Goal: Task Accomplishment & Management: Manage account settings

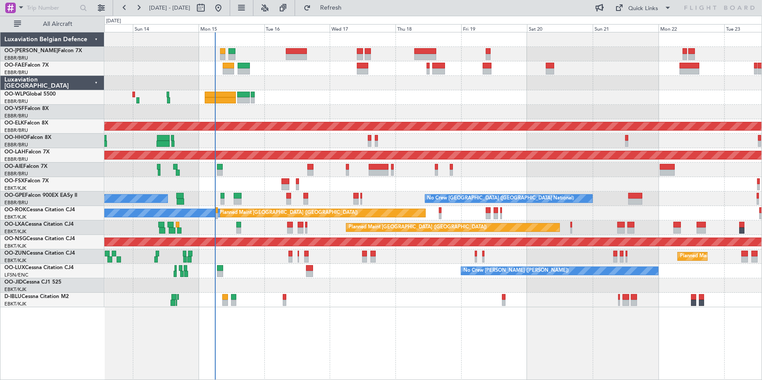
click at [364, 109] on div at bounding box center [432, 112] width 657 height 14
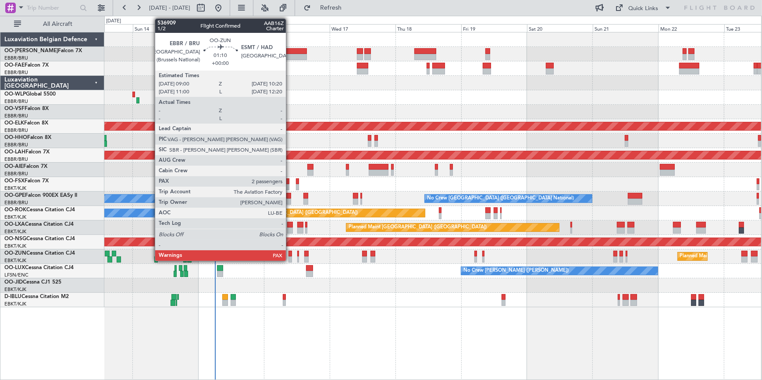
click at [290, 253] on div at bounding box center [290, 254] width 4 height 6
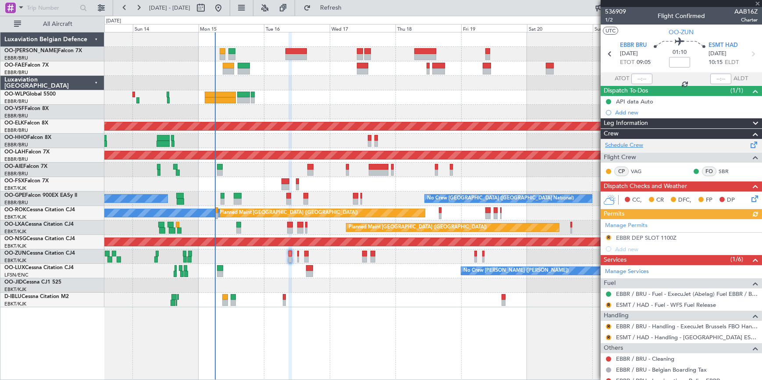
click at [637, 143] on link "Schedule Crew" at bounding box center [624, 145] width 38 height 9
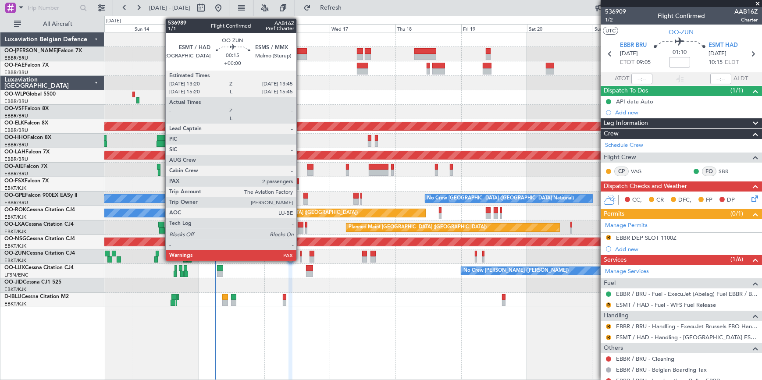
click at [300, 254] on div at bounding box center [300, 254] width 1 height 6
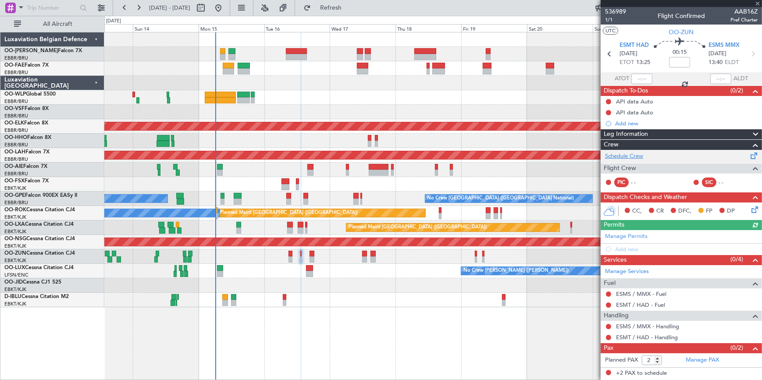
click at [635, 157] on link "Schedule Crew" at bounding box center [624, 156] width 38 height 9
click at [757, 1] on span at bounding box center [757, 4] width 9 height 8
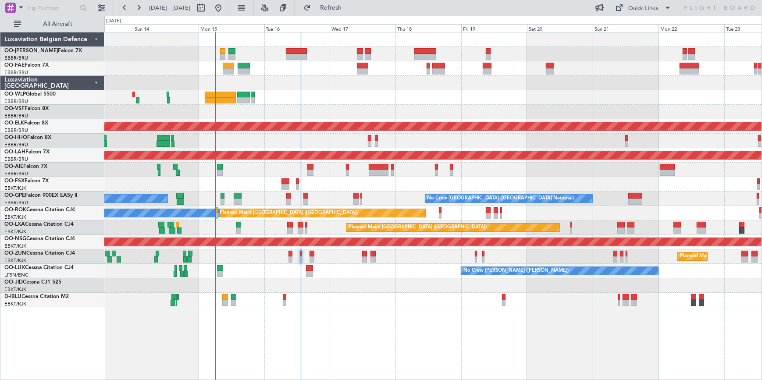
type input "0"
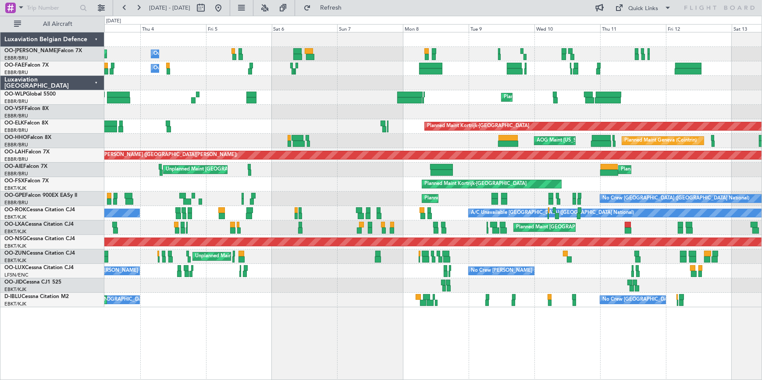
click at [762, 94] on html "[DATE] - [DATE] Refresh Quick Links All Aircraft Owner [GEOGRAPHIC_DATA] Planne…" at bounding box center [381, 190] width 762 height 380
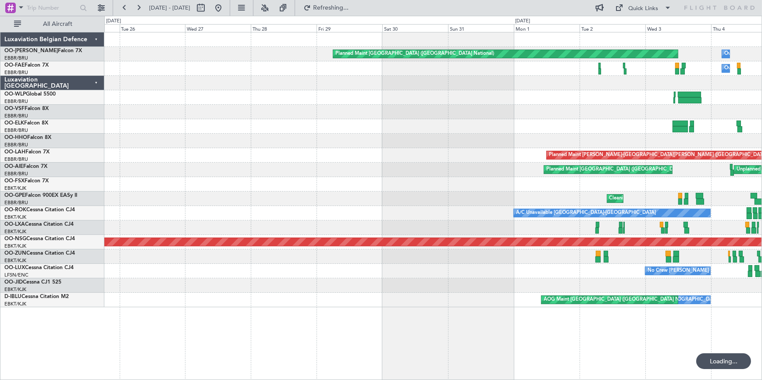
click at [581, 120] on div "Owner Melsbroek Air Base Planned Maint [GEOGRAPHIC_DATA] ([GEOGRAPHIC_DATA]) Ow…" at bounding box center [432, 169] width 657 height 275
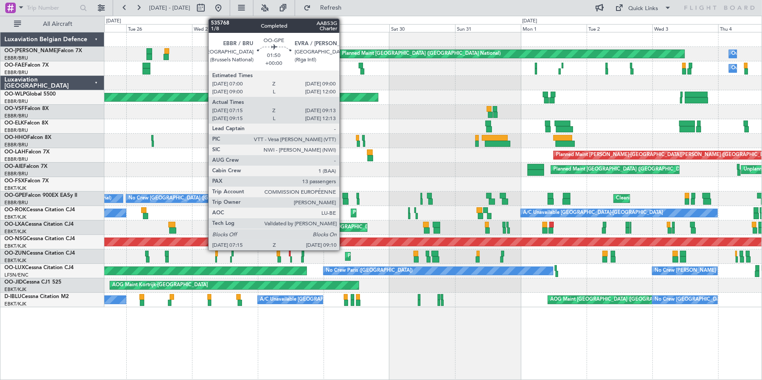
click at [343, 197] on div at bounding box center [345, 196] width 6 height 6
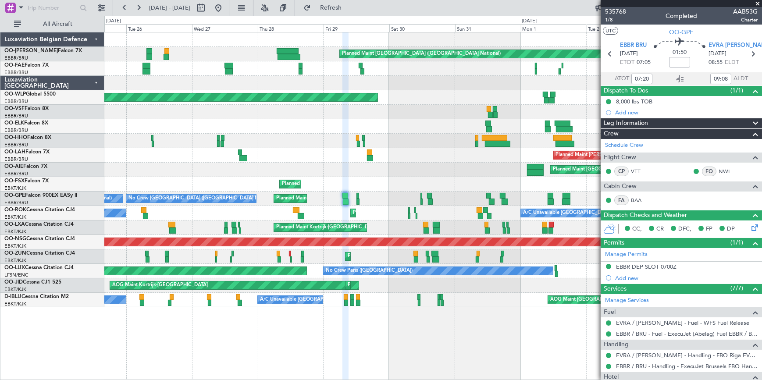
click at [758, 2] on span at bounding box center [757, 4] width 9 height 8
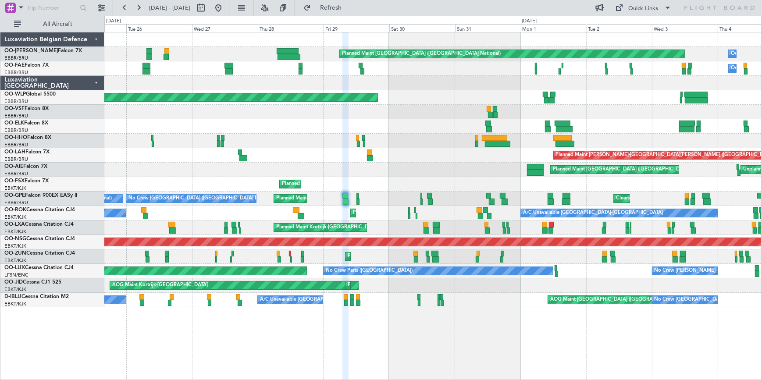
type input "0"
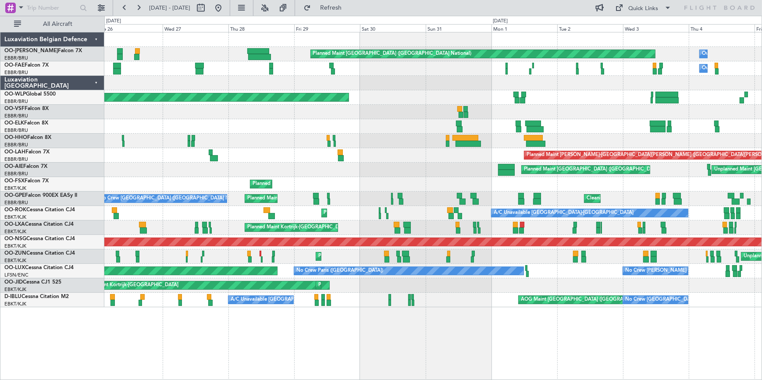
click at [0, 97] on html "[DATE] - [DATE] Refresh Quick Links All Aircraft Planned Maint [GEOGRAPHIC_DATA…" at bounding box center [381, 190] width 762 height 380
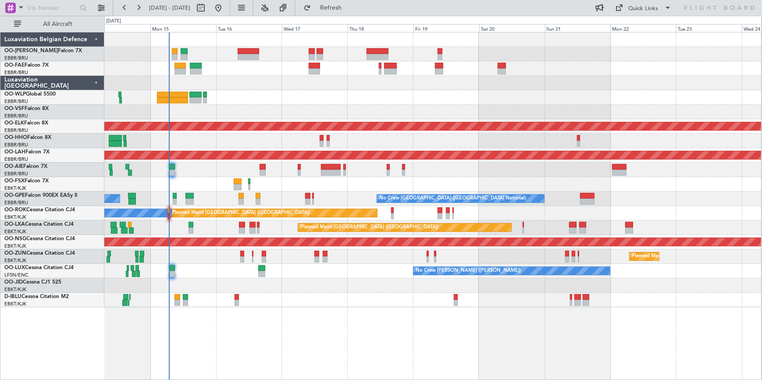
click at [0, 133] on html "[DATE] - [DATE] Refresh Quick Links All Aircraft Planned Maint [GEOGRAPHIC_DATA…" at bounding box center [381, 190] width 762 height 380
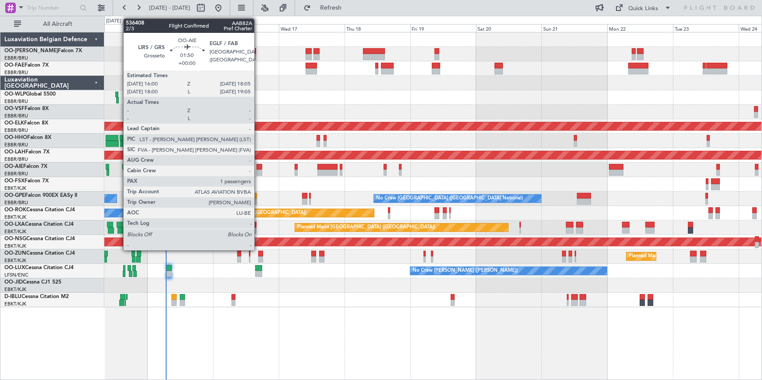
click at [258, 166] on div at bounding box center [259, 167] width 6 height 6
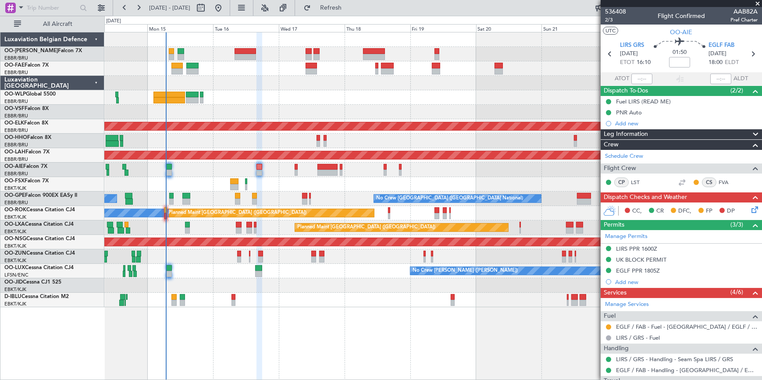
scroll to position [114, 0]
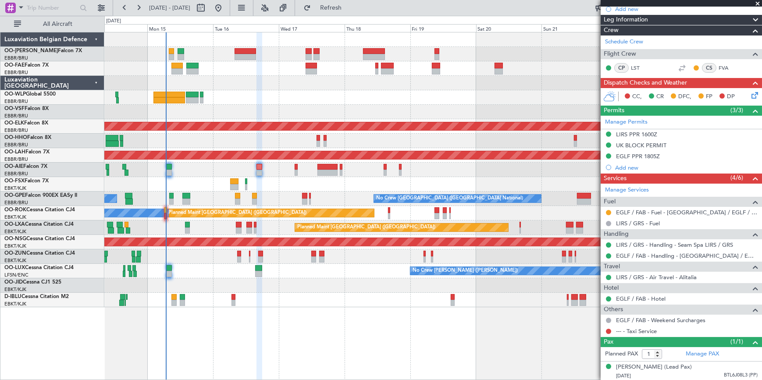
click at [657, 329] on div "--- - Taxi Service" at bounding box center [681, 331] width 161 height 11
click at [645, 331] on link "--- - Taxi Service" at bounding box center [636, 330] width 41 height 7
click at [641, 327] on link "--- - Taxi Service" at bounding box center [636, 330] width 41 height 7
type input "+00:20"
click at [758, 3] on span at bounding box center [757, 4] width 9 height 8
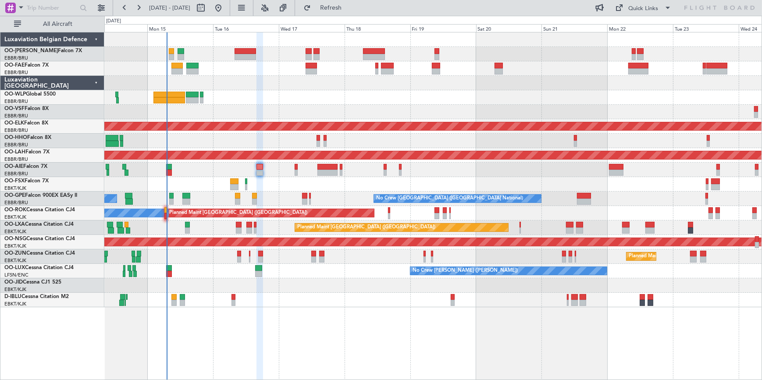
type input "0"
